Goal: Task Accomplishment & Management: Manage account settings

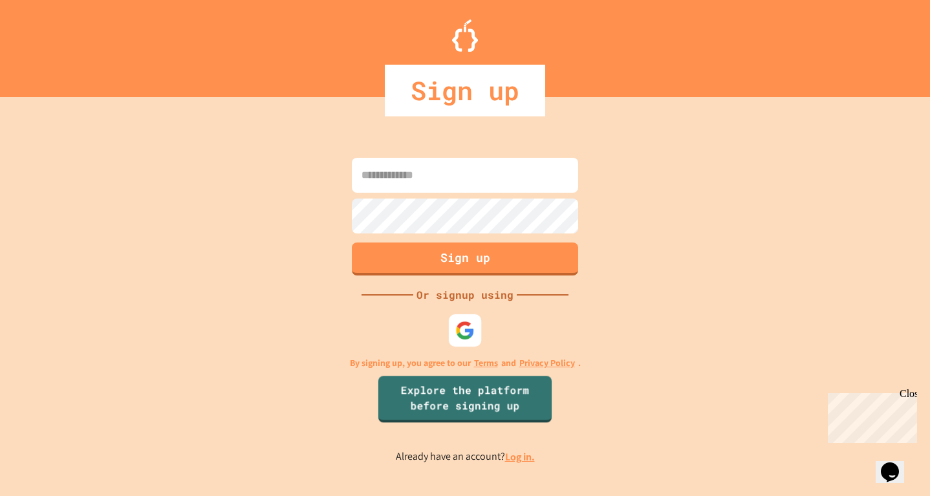
click at [472, 330] on img at bounding box center [464, 329] width 19 height 19
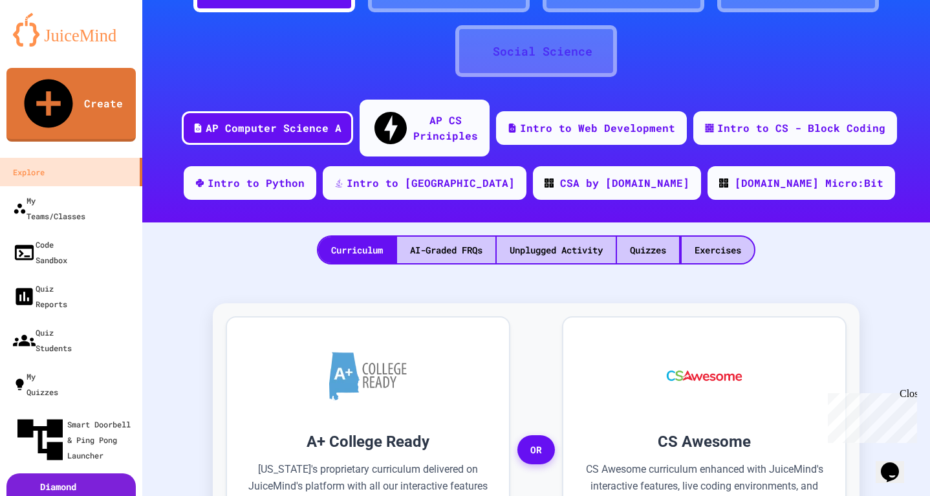
scroll to position [120, 0]
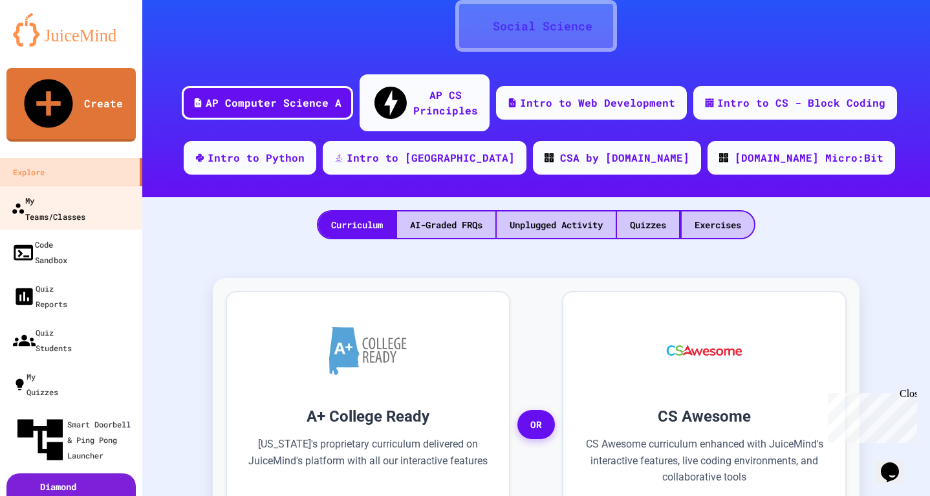
click at [74, 192] on div "My Teams/Classes" at bounding box center [48, 208] width 74 height 32
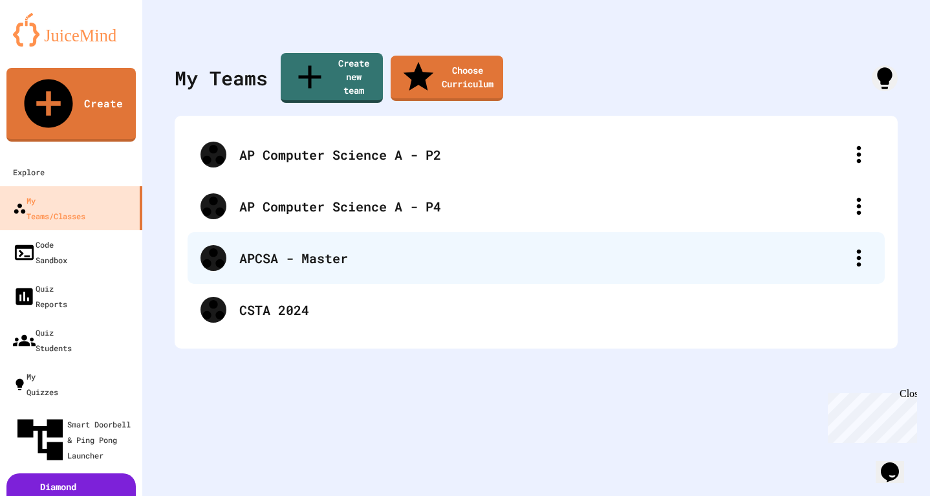
click at [340, 232] on div "APCSA - Master" at bounding box center [536, 258] width 697 height 52
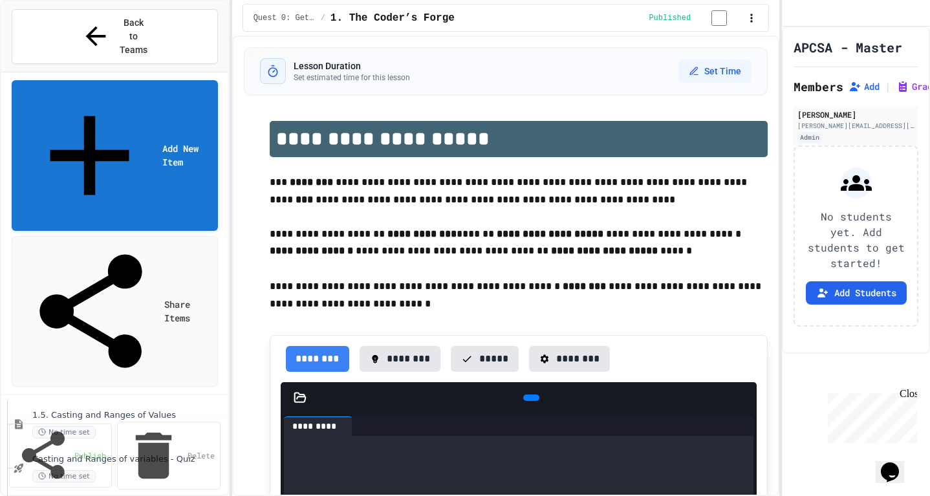
scroll to position [405, 0]
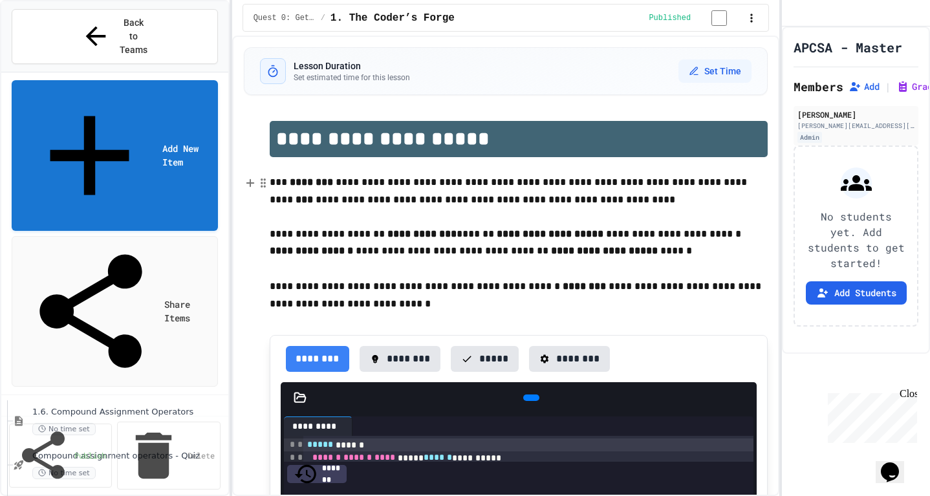
click at [153, 236] on link "Share Items" at bounding box center [115, 311] width 206 height 151
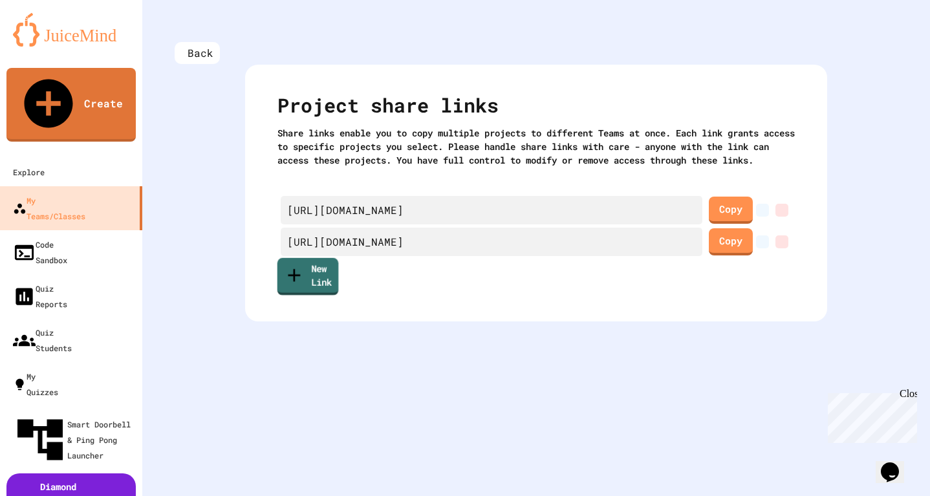
click at [319, 290] on link "New Link" at bounding box center [307, 277] width 61 height 38
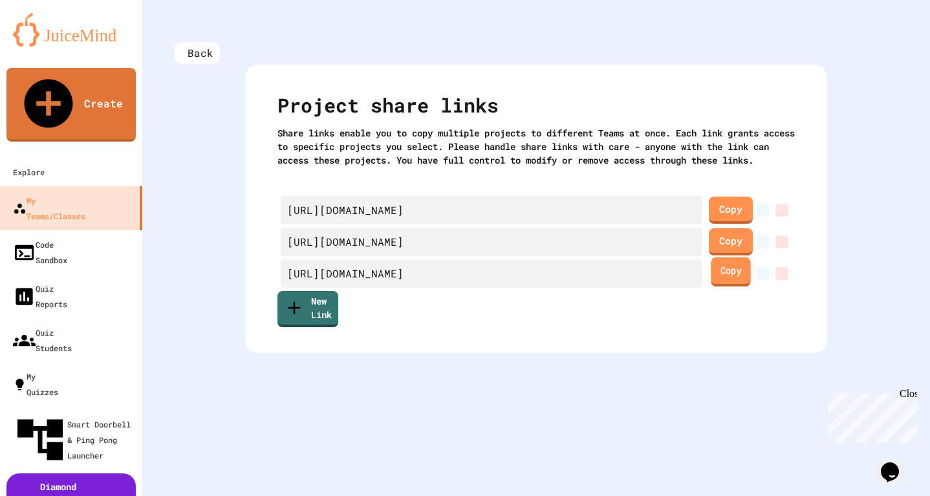
click at [711, 287] on link "Copy" at bounding box center [731, 271] width 40 height 29
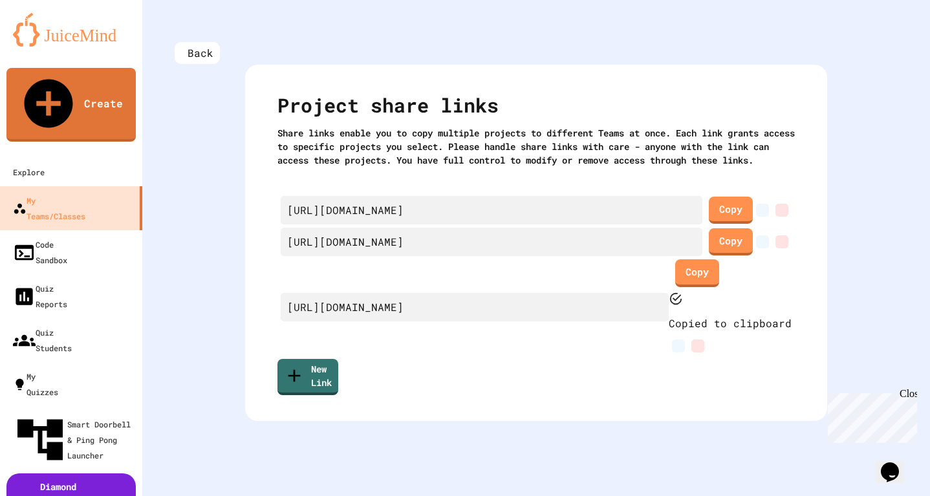
click at [523, 424] on div "Back Project share links Share links enable you to copy multiple projects to di…" at bounding box center [536, 248] width 788 height 496
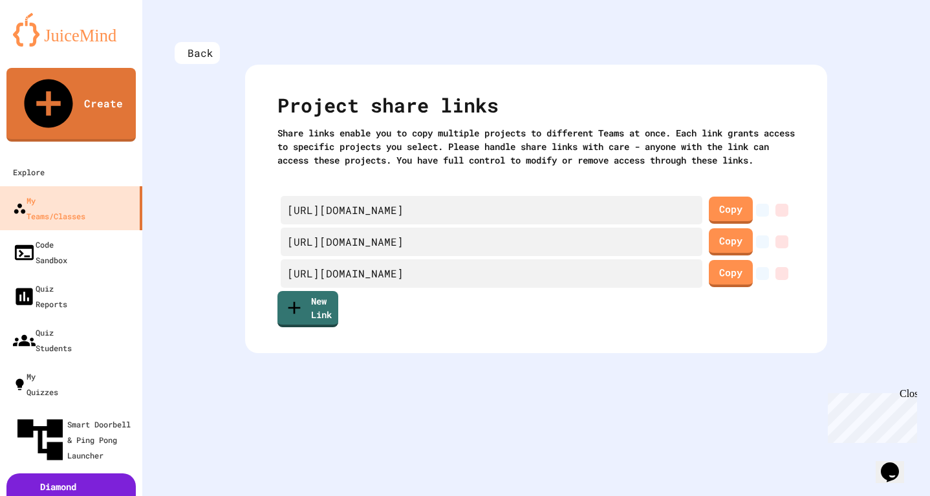
click at [862, 68] on div "Back Project share links Share links enable you to copy multiple projects to di…" at bounding box center [536, 248] width 788 height 496
click at [184, 321] on div "Back Project share links Share links enable you to copy multiple projects to di…" at bounding box center [536, 248] width 788 height 496
click at [884, 192] on div "Back Project share links Share links enable you to copy multiple projects to di…" at bounding box center [536, 248] width 788 height 496
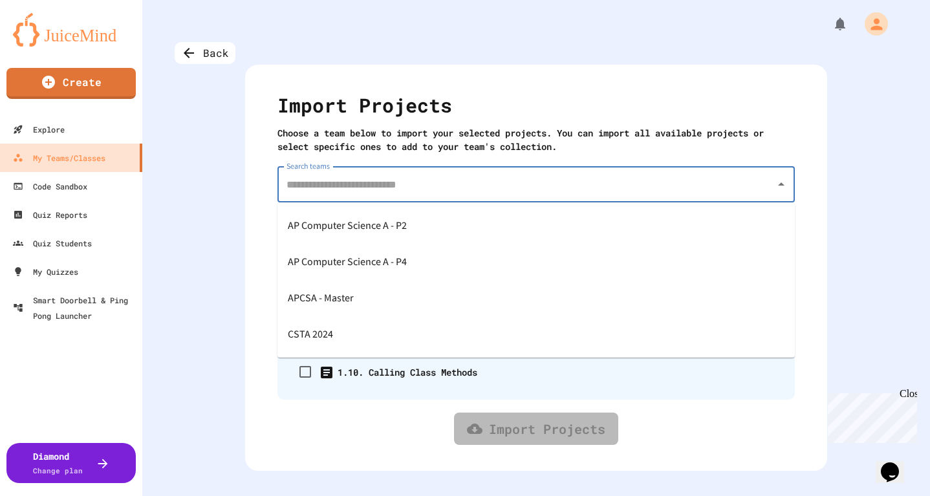
click at [618, 189] on input "Search teams" at bounding box center [526, 184] width 486 height 25
click at [452, 254] on div "AP Computer Science A - P4" at bounding box center [535, 262] width 517 height 36
type input "**********"
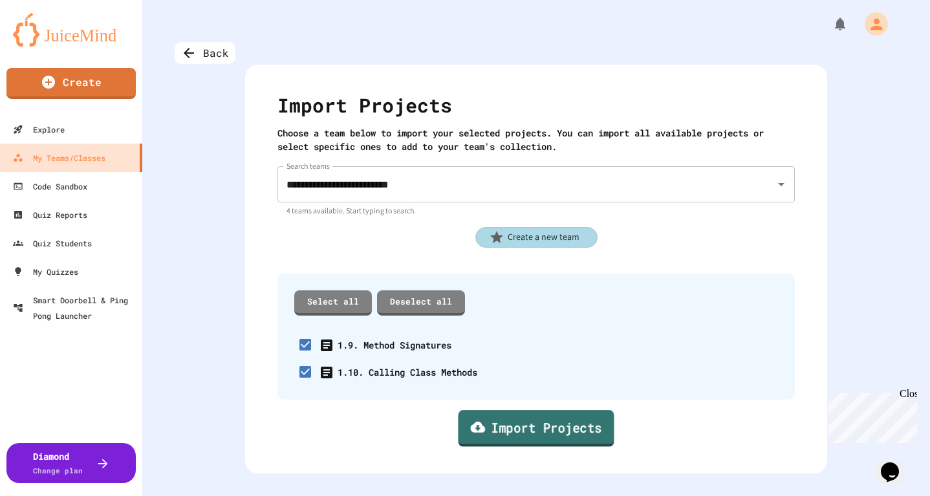
click at [505, 440] on link "Import Projects" at bounding box center [536, 429] width 156 height 37
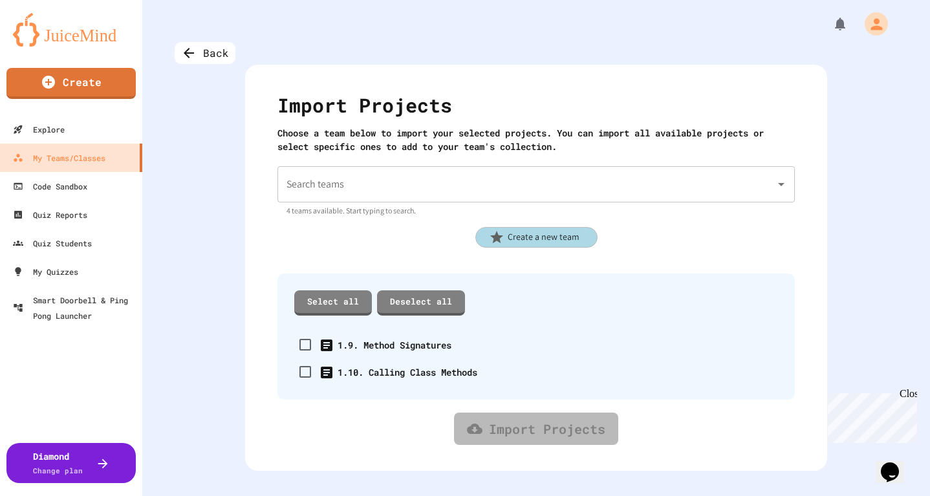
click at [484, 180] on input "Search teams" at bounding box center [526, 184] width 486 height 25
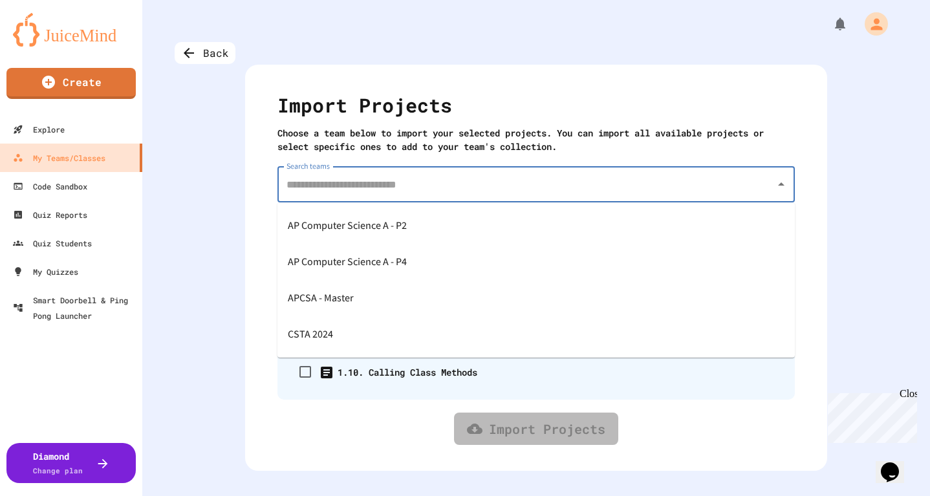
click at [391, 250] on div "AP Computer Science A - P4" at bounding box center [535, 262] width 517 height 36
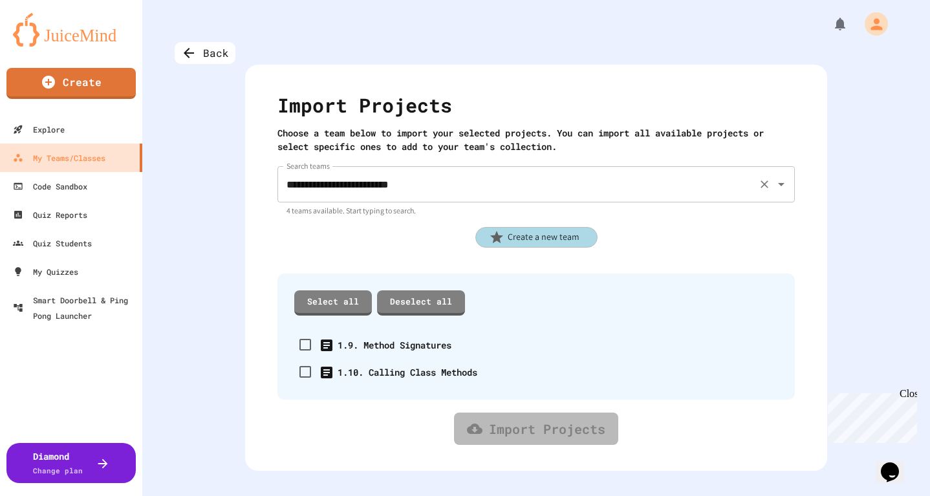
click at [433, 182] on input "**********" at bounding box center [518, 184] width 470 height 25
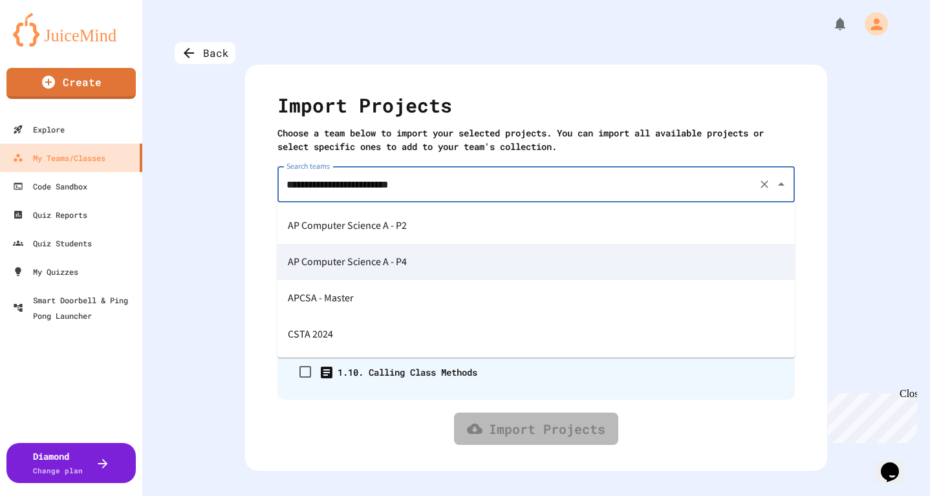
click at [393, 225] on span "AP Computer Science A - P2" at bounding box center [347, 225] width 119 height 21
type input "**********"
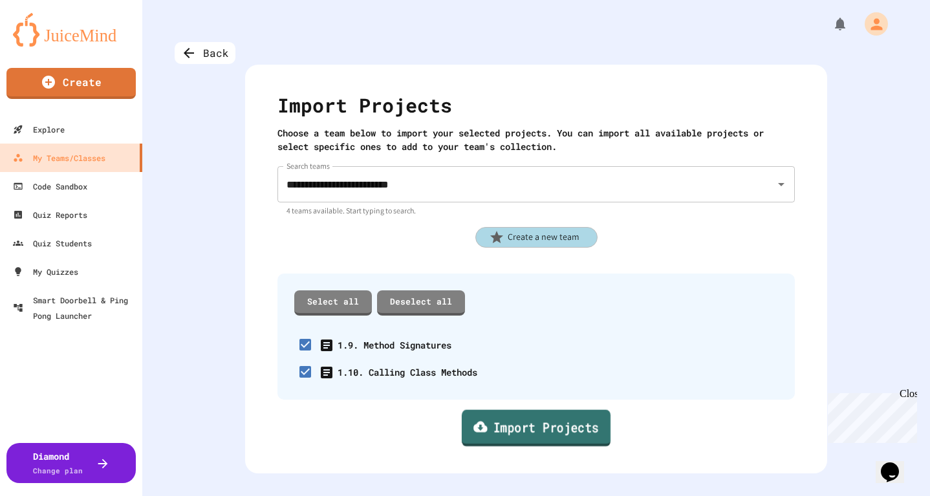
click at [488, 428] on link "Import Projects" at bounding box center [536, 428] width 149 height 37
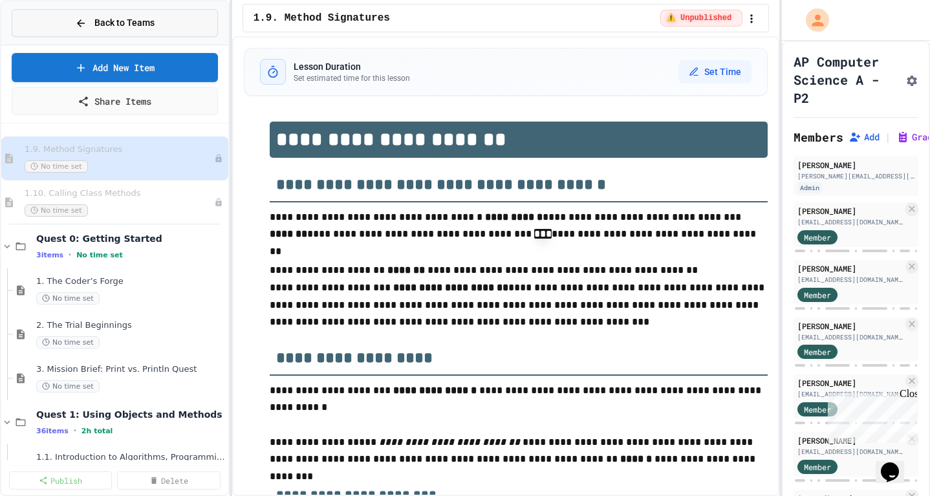
click at [75, 17] on icon at bounding box center [81, 23] width 12 height 12
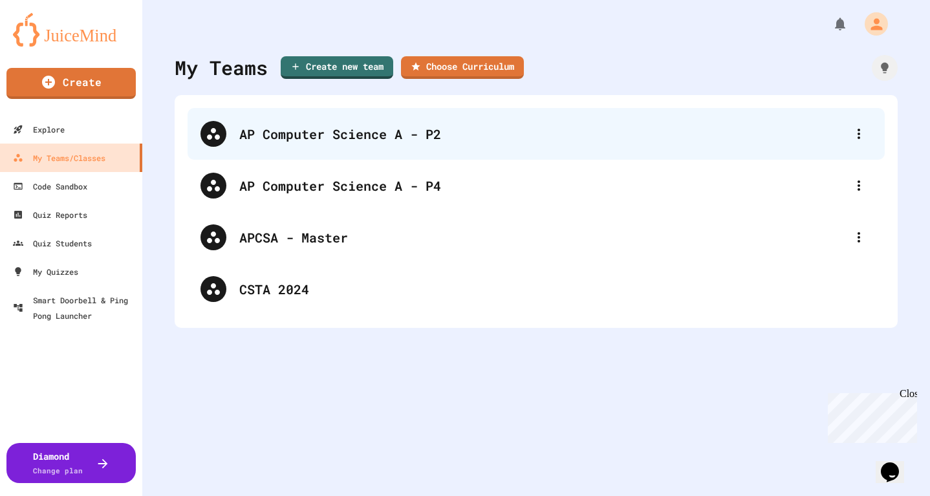
click at [332, 130] on div "AP Computer Science A - P2" at bounding box center [542, 133] width 607 height 19
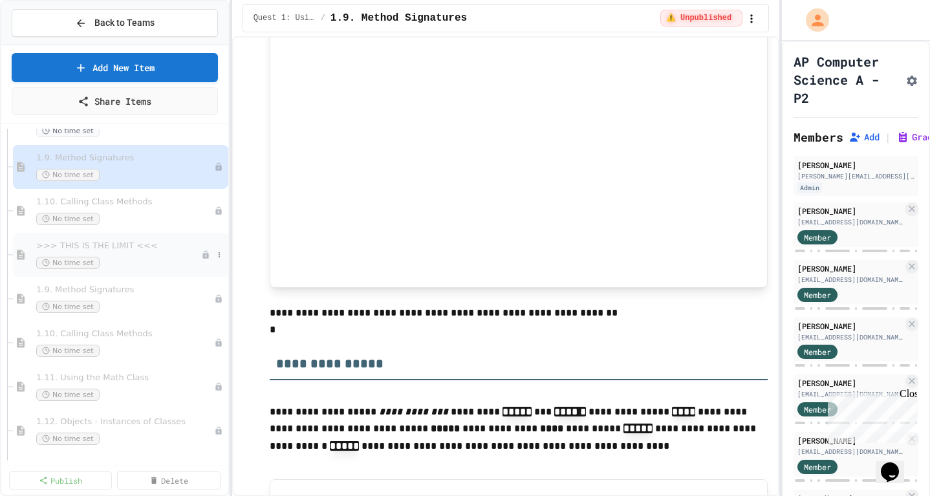
scroll to position [781, 0]
click at [216, 171] on icon at bounding box center [219, 170] width 8 height 8
click at [181, 239] on button "Publish" at bounding box center [194, 239] width 100 height 23
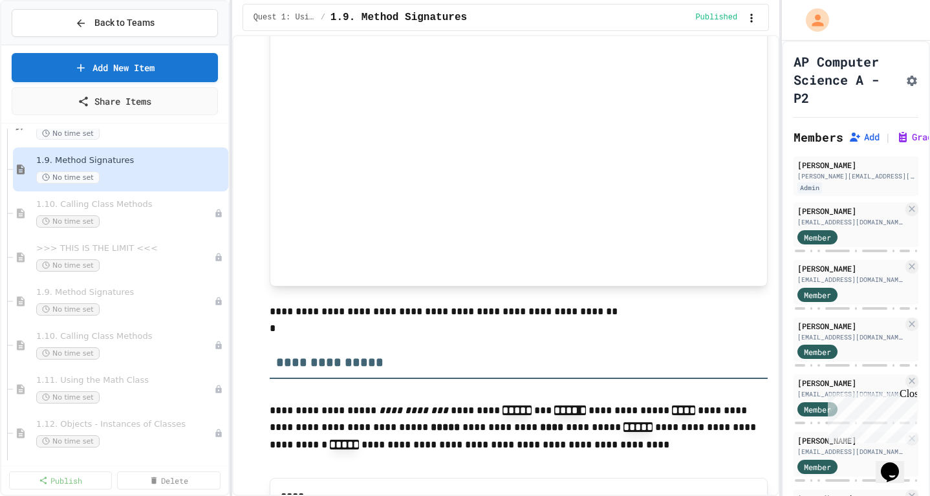
click at [160, 199] on span "1.10. Calling Class Methods" at bounding box center [125, 204] width 178 height 11
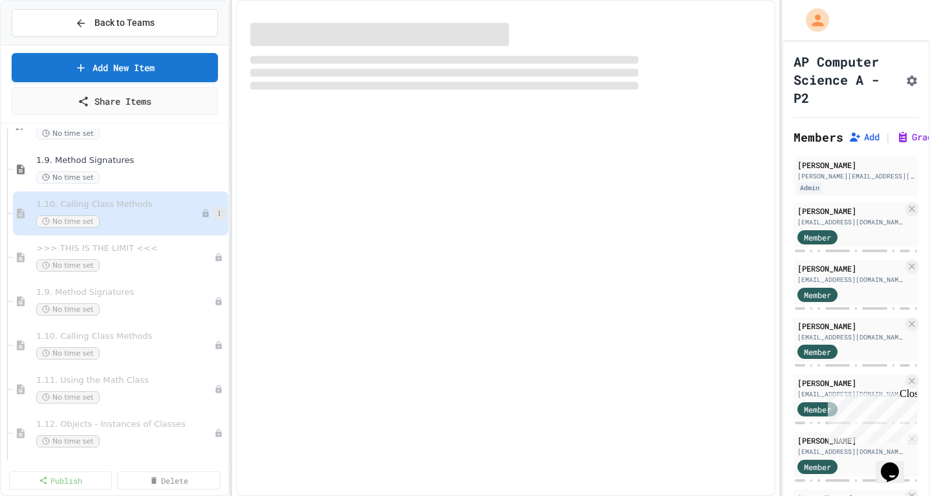
click at [219, 213] on icon at bounding box center [219, 213] width 1 height 5
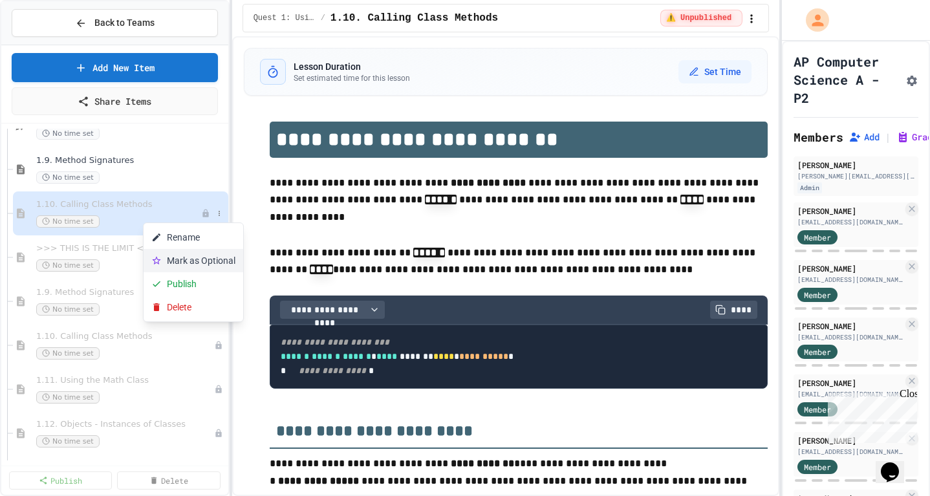
scroll to position [801, 0]
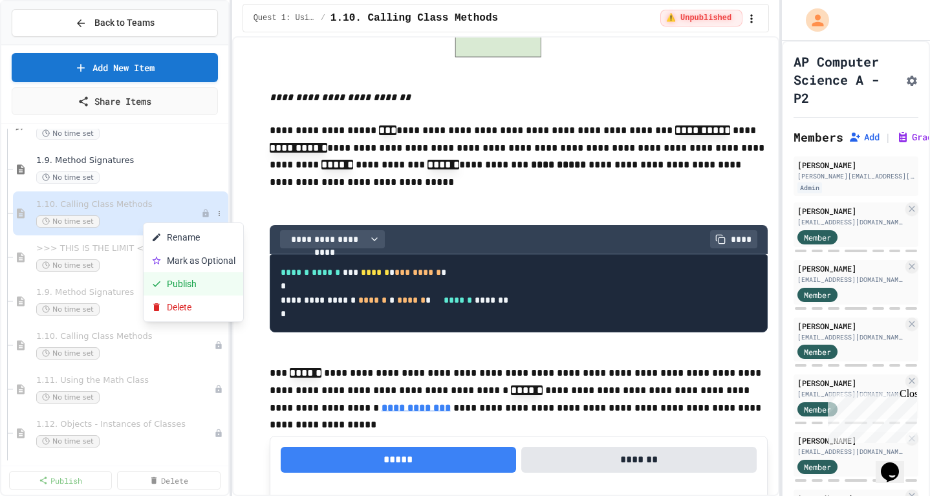
click at [184, 284] on button "Publish" at bounding box center [194, 283] width 100 height 23
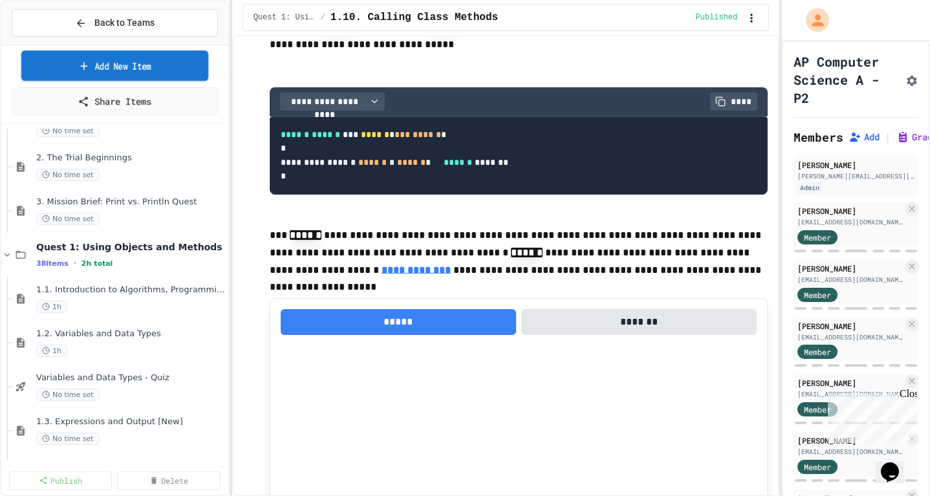
scroll to position [1081, 0]
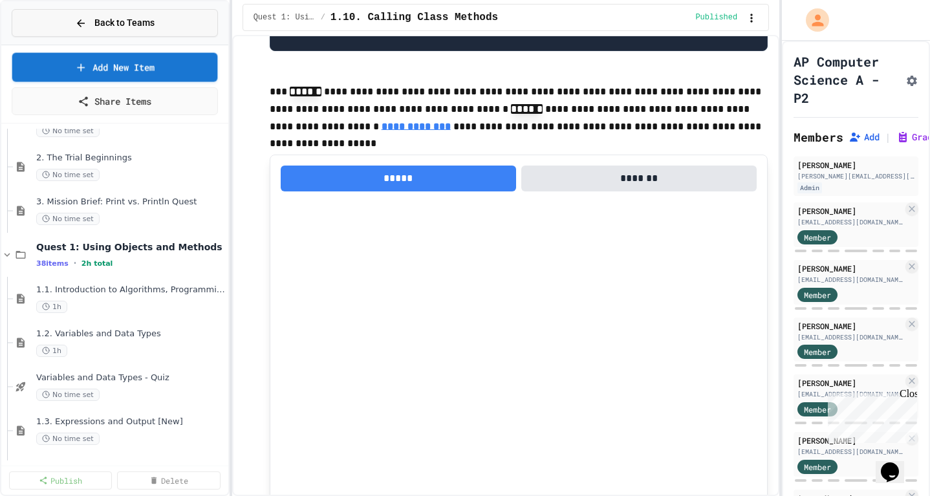
click at [153, 22] on span "Back to Teams" at bounding box center [124, 23] width 60 height 14
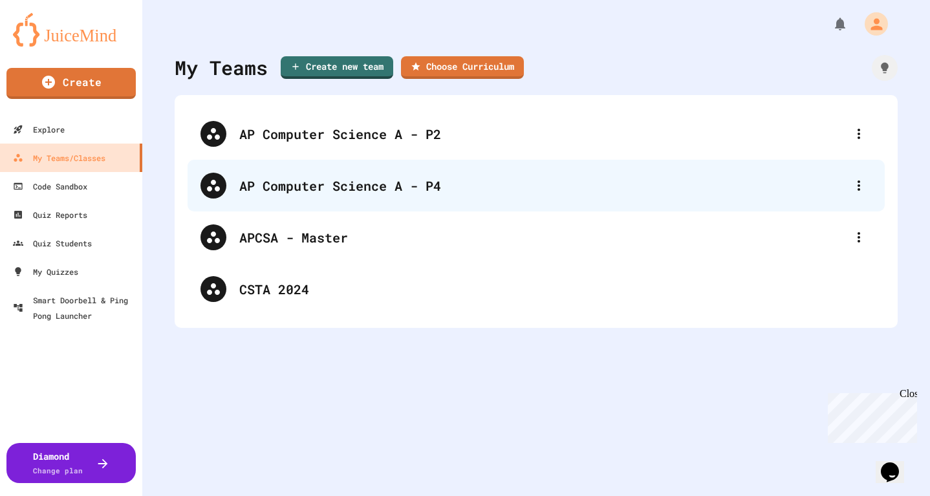
click at [336, 181] on div "AP Computer Science A - P4" at bounding box center [542, 185] width 607 height 19
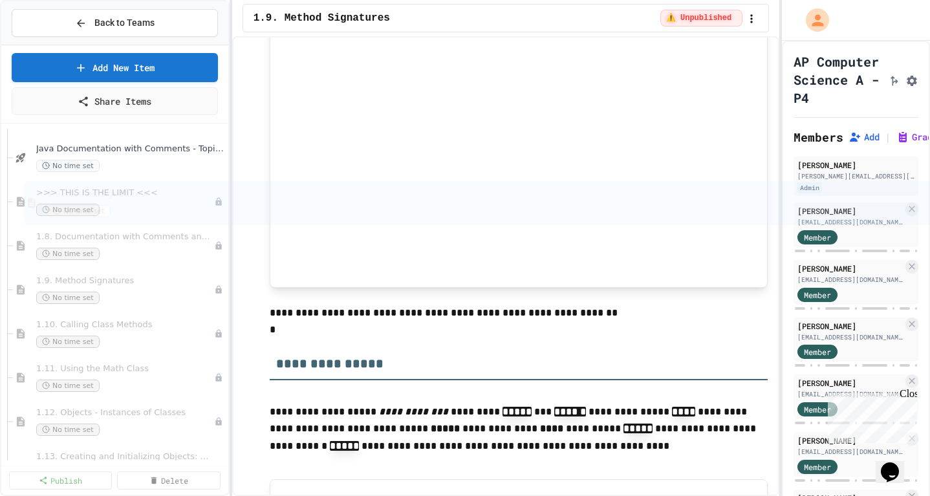
scroll to position [687, 0]
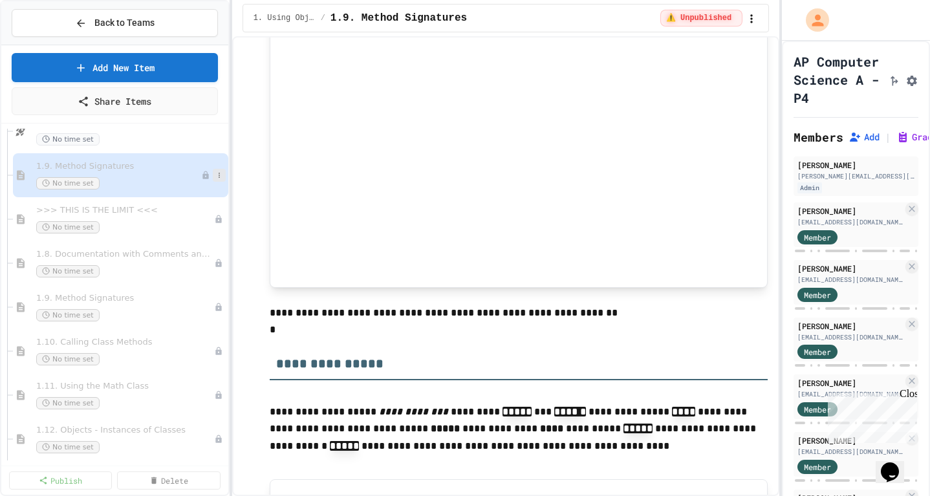
click at [217, 173] on icon at bounding box center [219, 175] width 8 height 8
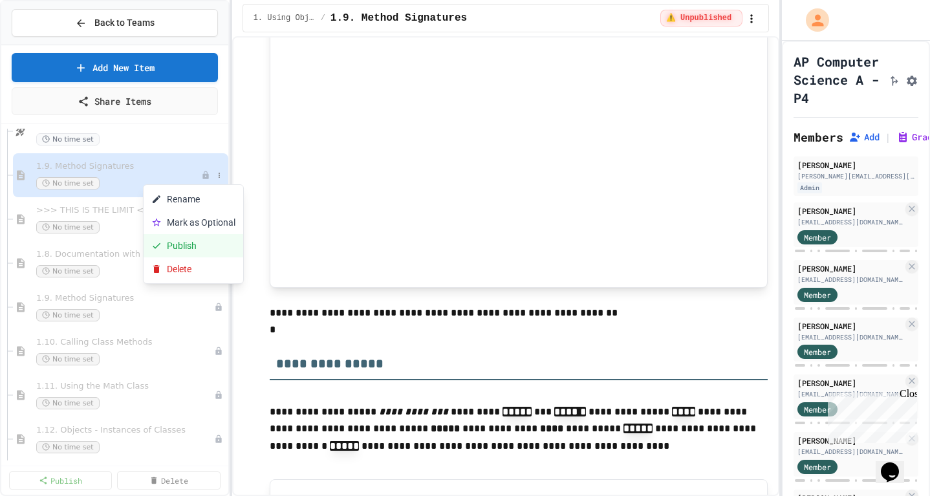
click at [193, 244] on button "Publish" at bounding box center [194, 245] width 100 height 23
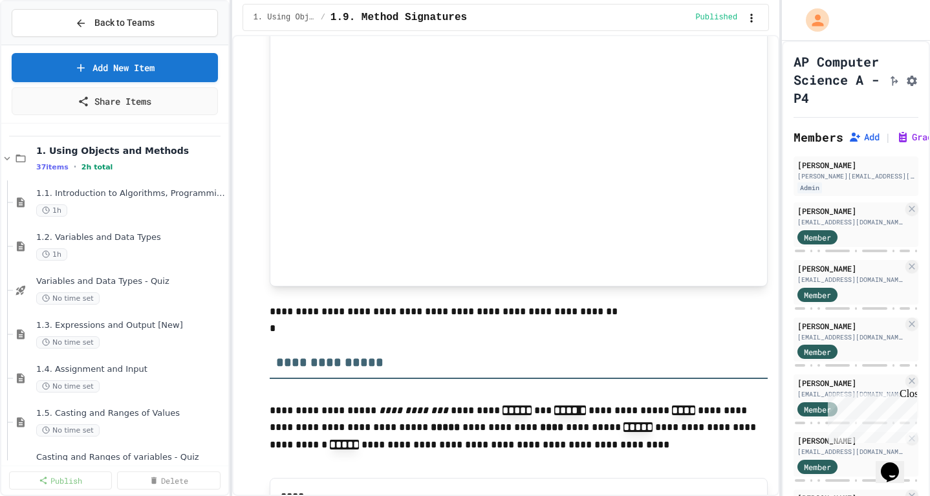
scroll to position [0, 0]
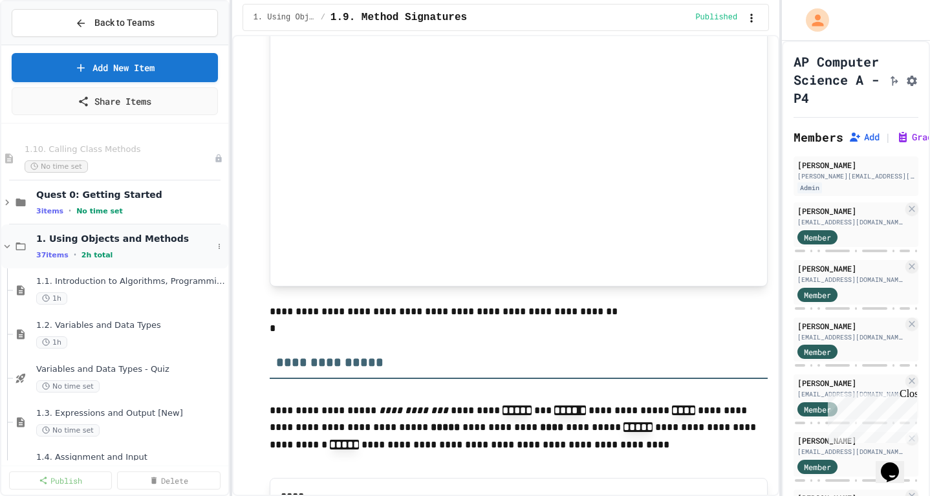
click at [8, 246] on icon at bounding box center [8, 246] width 6 height 4
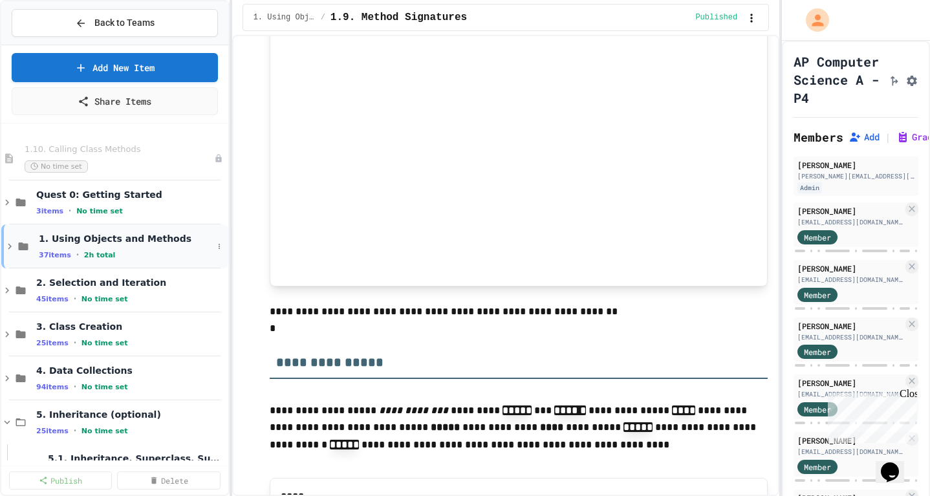
click at [9, 248] on icon at bounding box center [10, 247] width 4 height 6
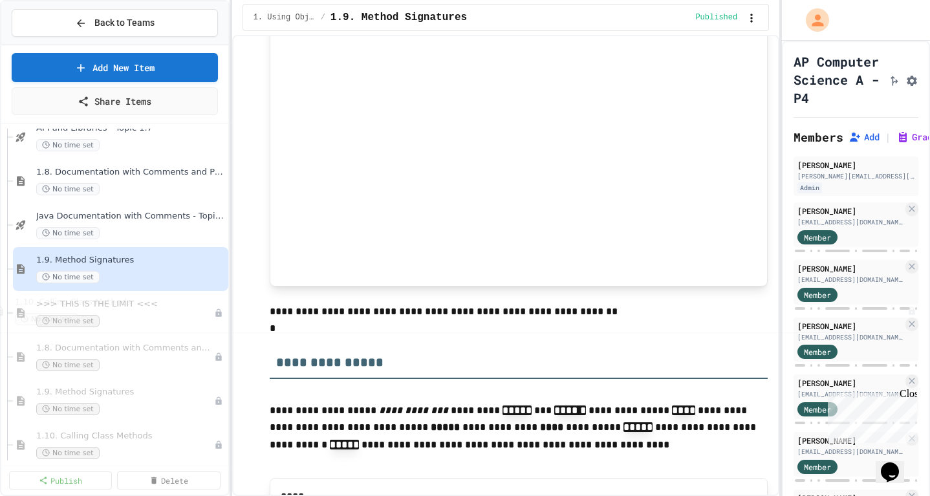
scroll to position [629, 0]
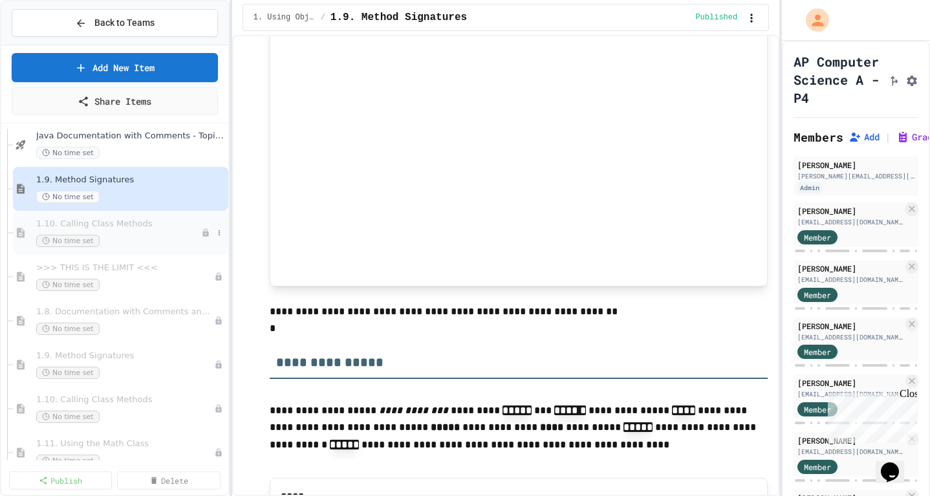
click at [155, 228] on span "1.10. Calling Class Methods" at bounding box center [118, 224] width 165 height 11
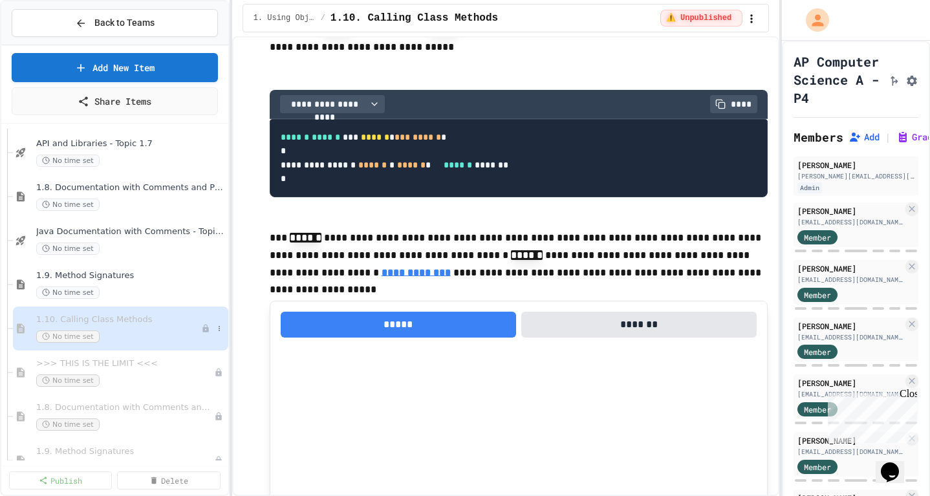
scroll to position [1080, 0]
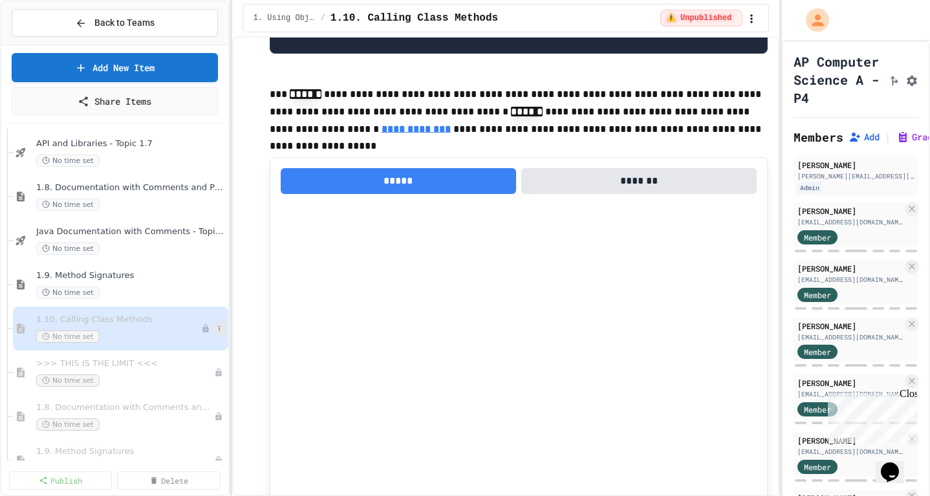
click at [214, 333] on button at bounding box center [219, 328] width 13 height 13
click at [186, 395] on button "Publish" at bounding box center [194, 398] width 100 height 23
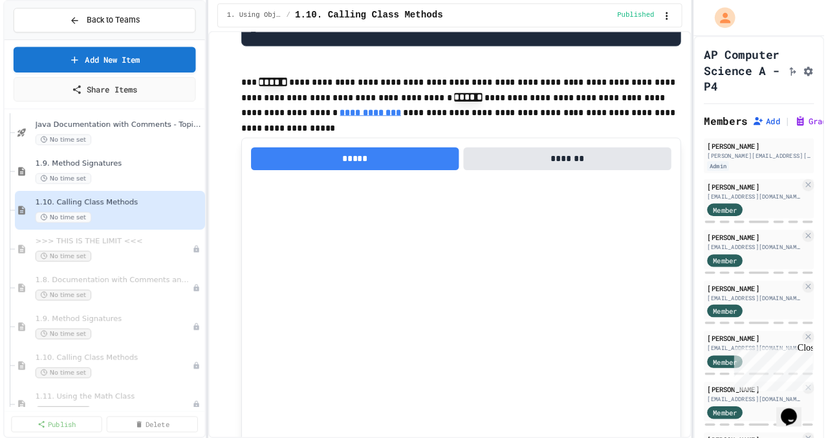
scroll to position [688, 0]
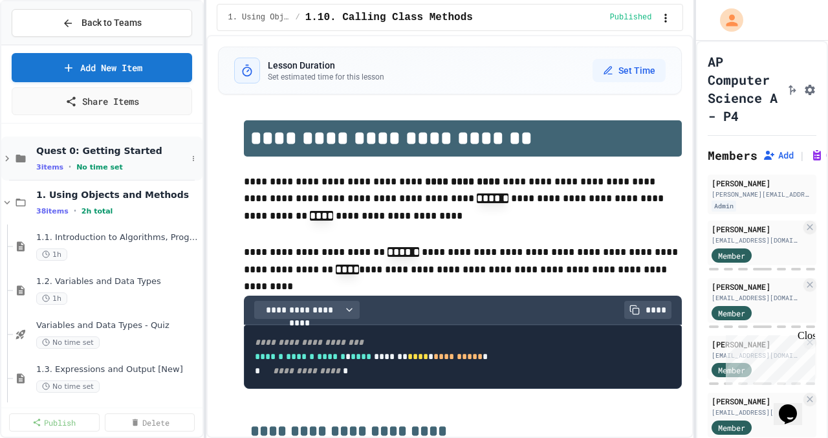
click at [6, 157] on icon at bounding box center [7, 159] width 12 height 12
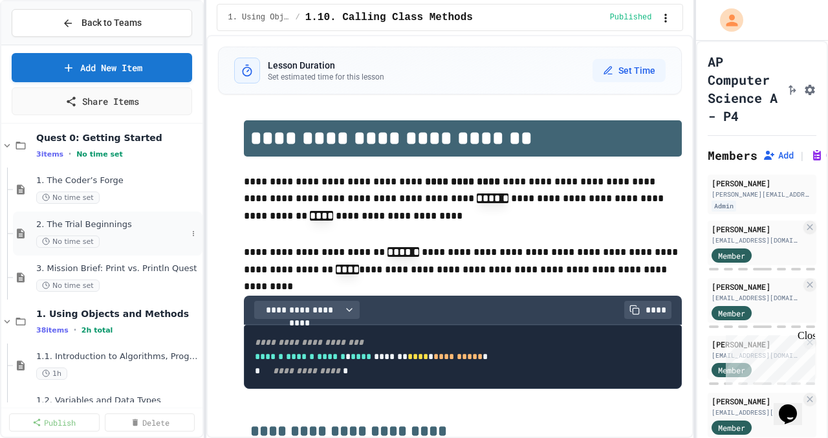
scroll to position [0, 0]
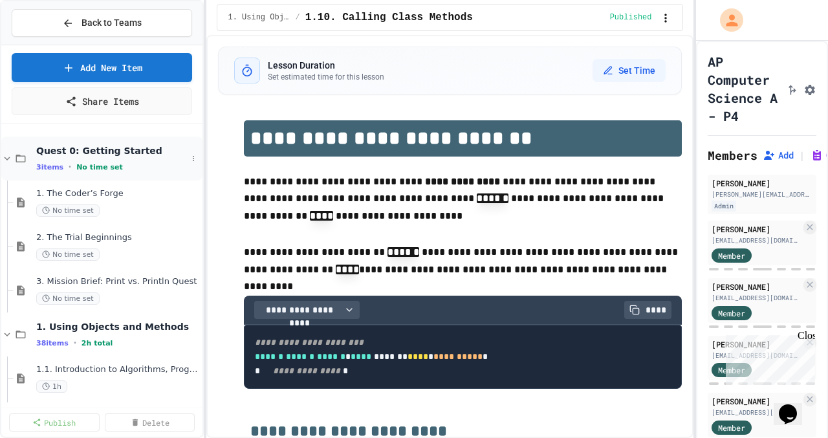
click at [8, 153] on icon at bounding box center [7, 159] width 12 height 12
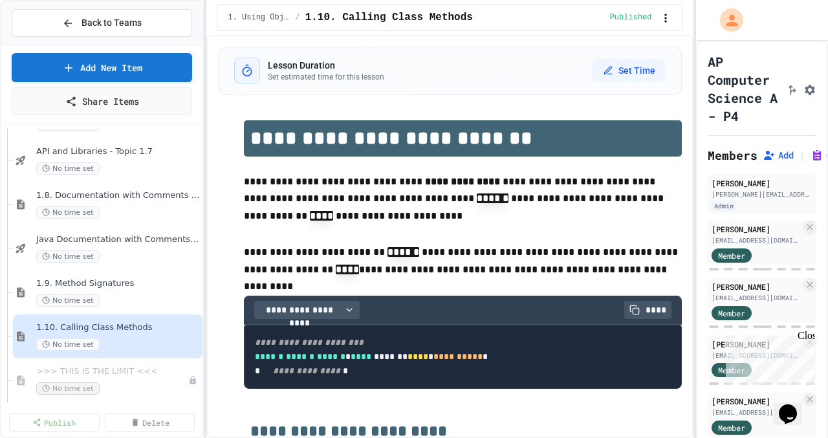
scroll to position [659, 0]
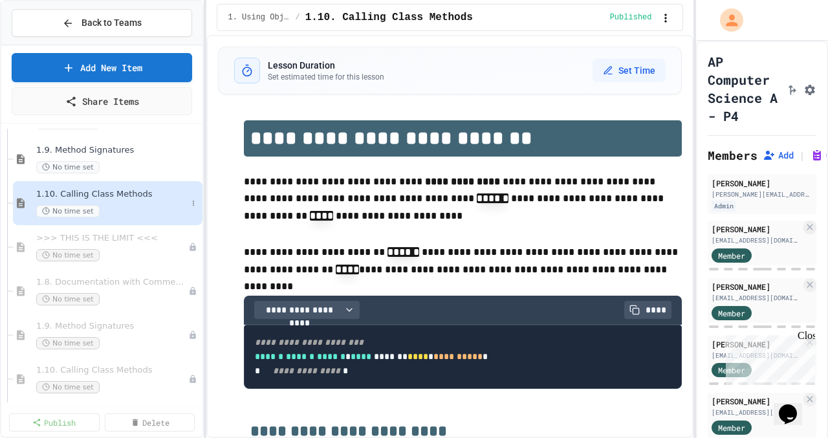
click at [124, 199] on span "1.10. Calling Class Methods" at bounding box center [111, 194] width 151 height 11
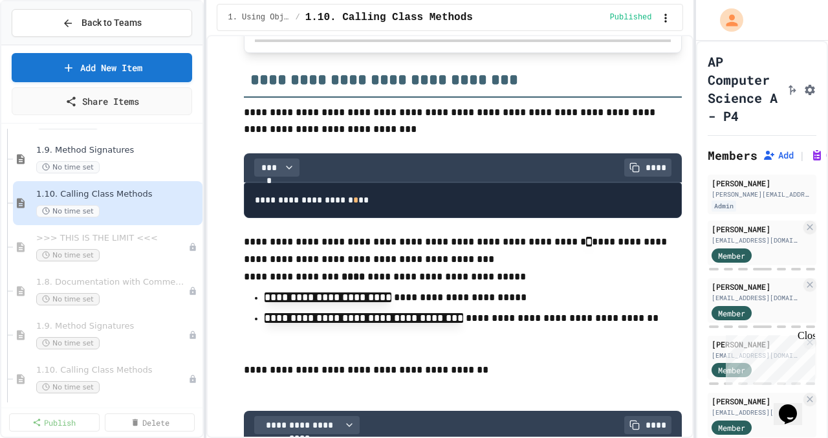
scroll to position [4226, 0]
